Goal: Information Seeking & Learning: Learn about a topic

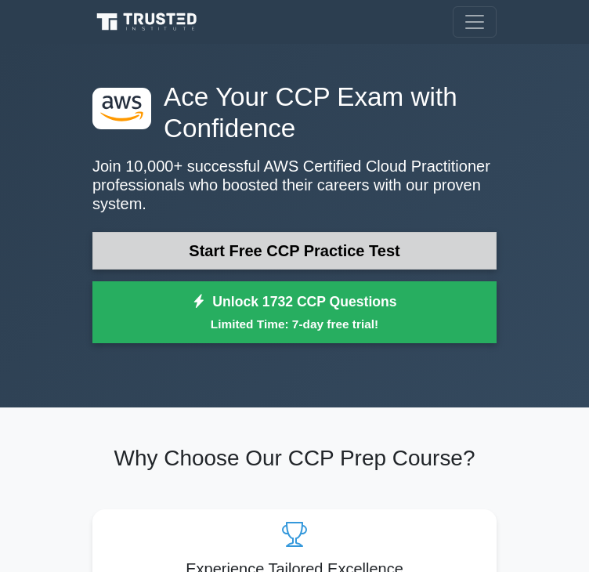
click at [258, 260] on link "Start Free CCP Practice Test" at bounding box center [294, 251] width 404 height 38
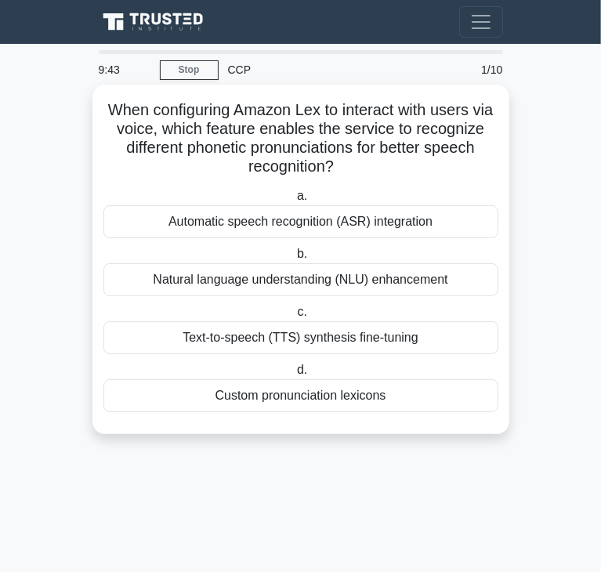
click at [220, 234] on div "Automatic speech recognition (ASR) integration" at bounding box center [300, 221] width 395 height 33
click at [294, 201] on input "a. Automatic speech recognition (ASR) integration" at bounding box center [294, 196] width 0 height 10
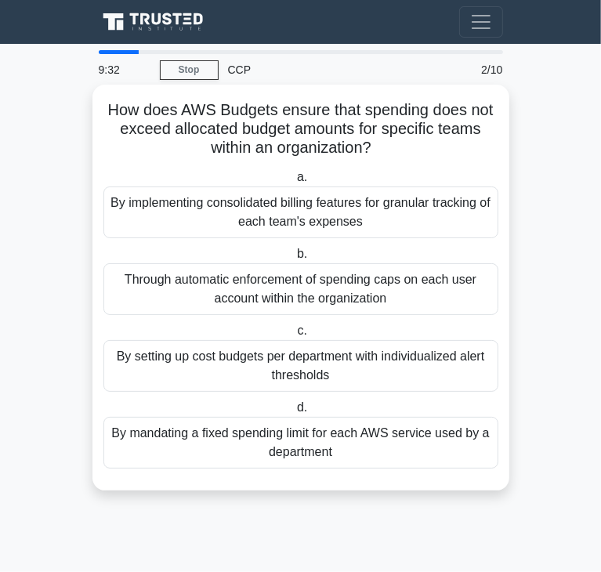
click at [221, 230] on div "By implementing consolidated billing features for granular tracking of each tea…" at bounding box center [300, 212] width 395 height 52
click at [294, 183] on input "a. By implementing consolidated billing features for granular tracking of each …" at bounding box center [294, 177] width 0 height 10
